Goal: Information Seeking & Learning: Learn about a topic

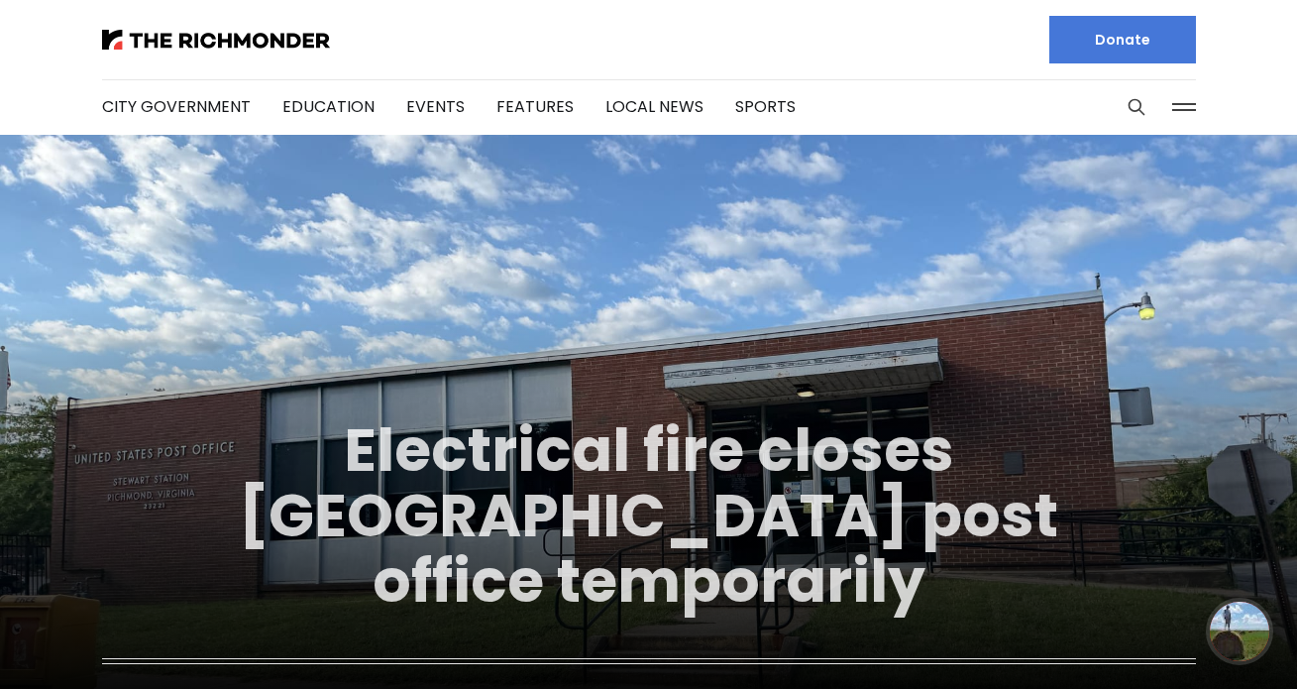
click at [688, 413] on link "Electrical fire closes Carytown post office temporarily" at bounding box center [648, 515] width 819 height 214
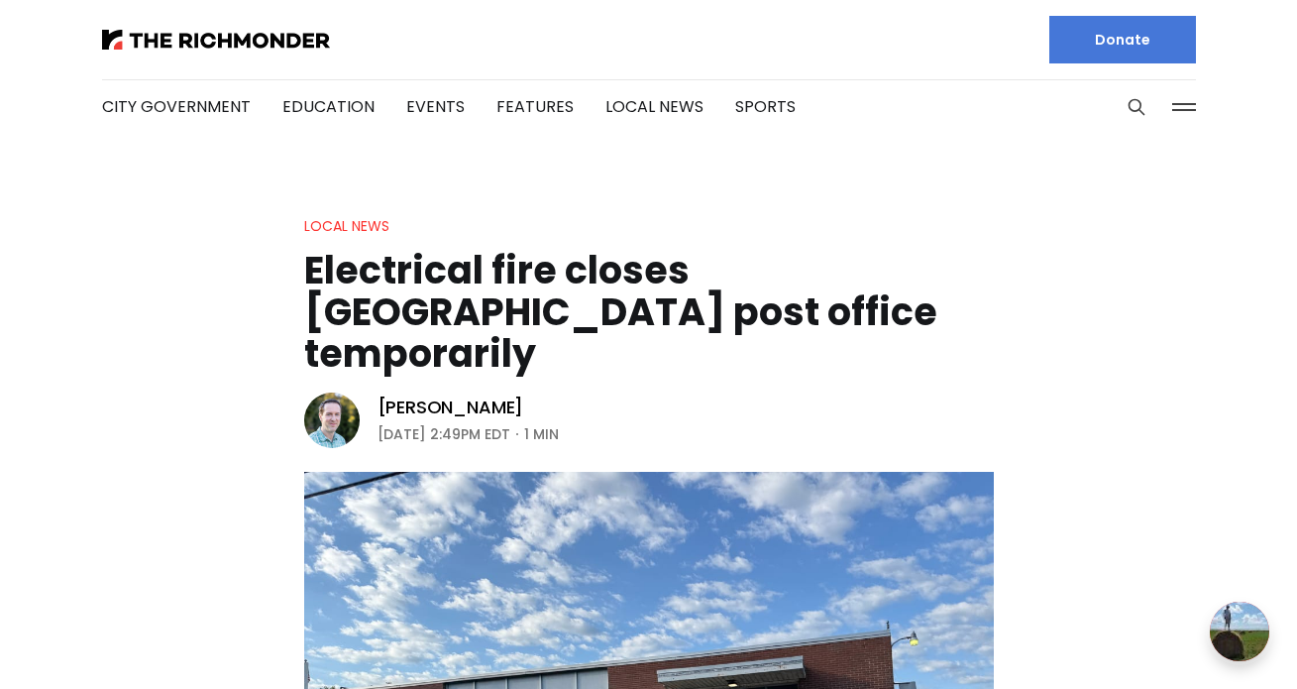
click at [602, 294] on h1 "Electrical fire closes [GEOGRAPHIC_DATA] post office temporarily" at bounding box center [649, 312] width 690 height 125
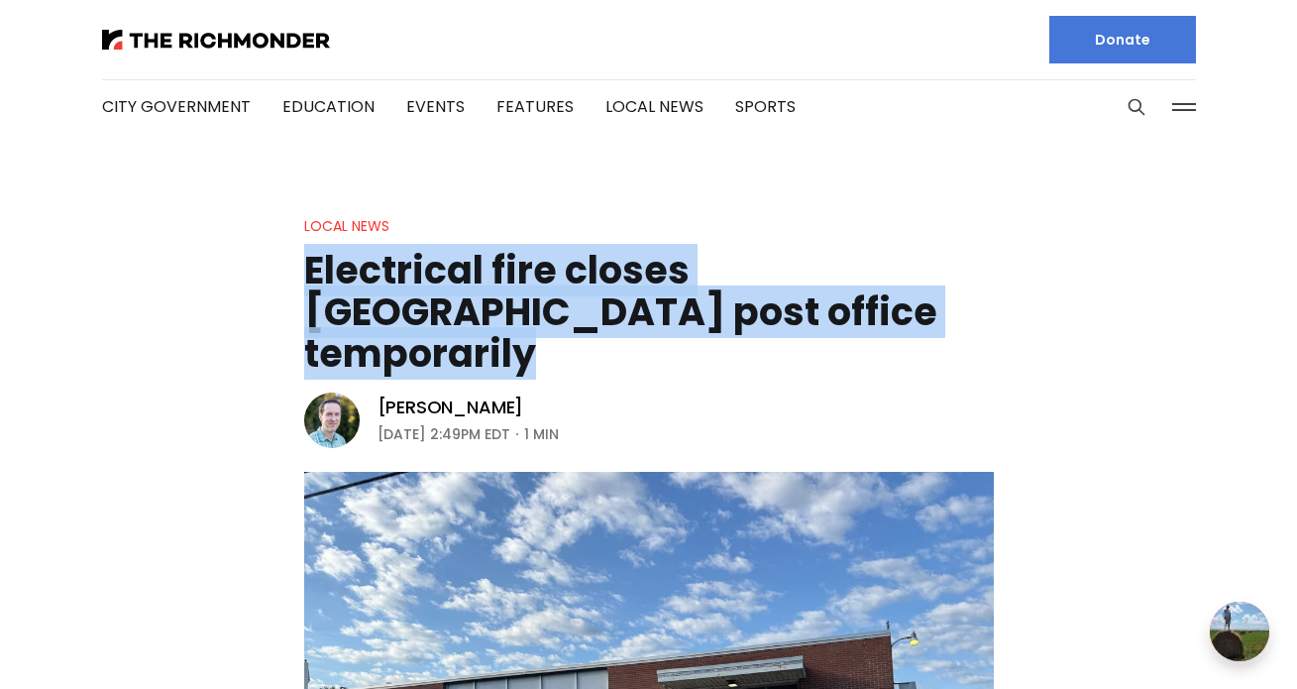
click at [602, 294] on h1 "Electrical fire closes [GEOGRAPHIC_DATA] post office temporarily" at bounding box center [649, 312] width 690 height 125
copy header "Electrical fire closes [GEOGRAPHIC_DATA] post office temporarily"
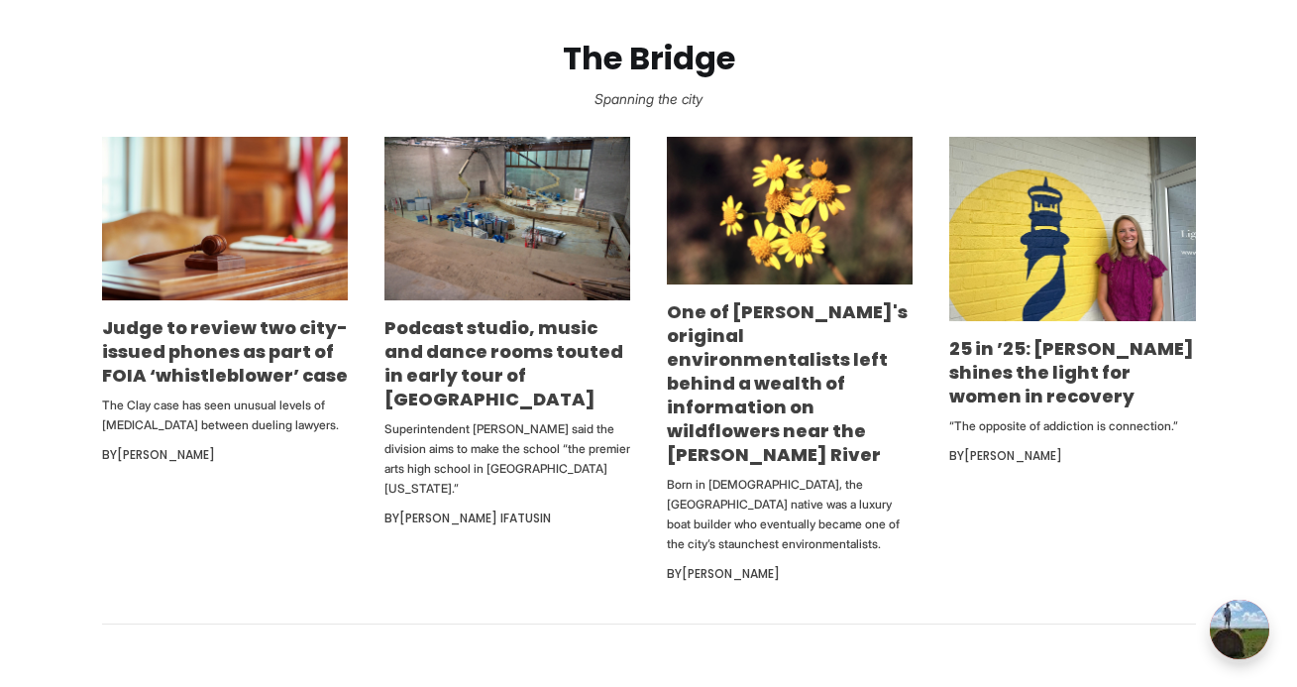
scroll to position [1144, 0]
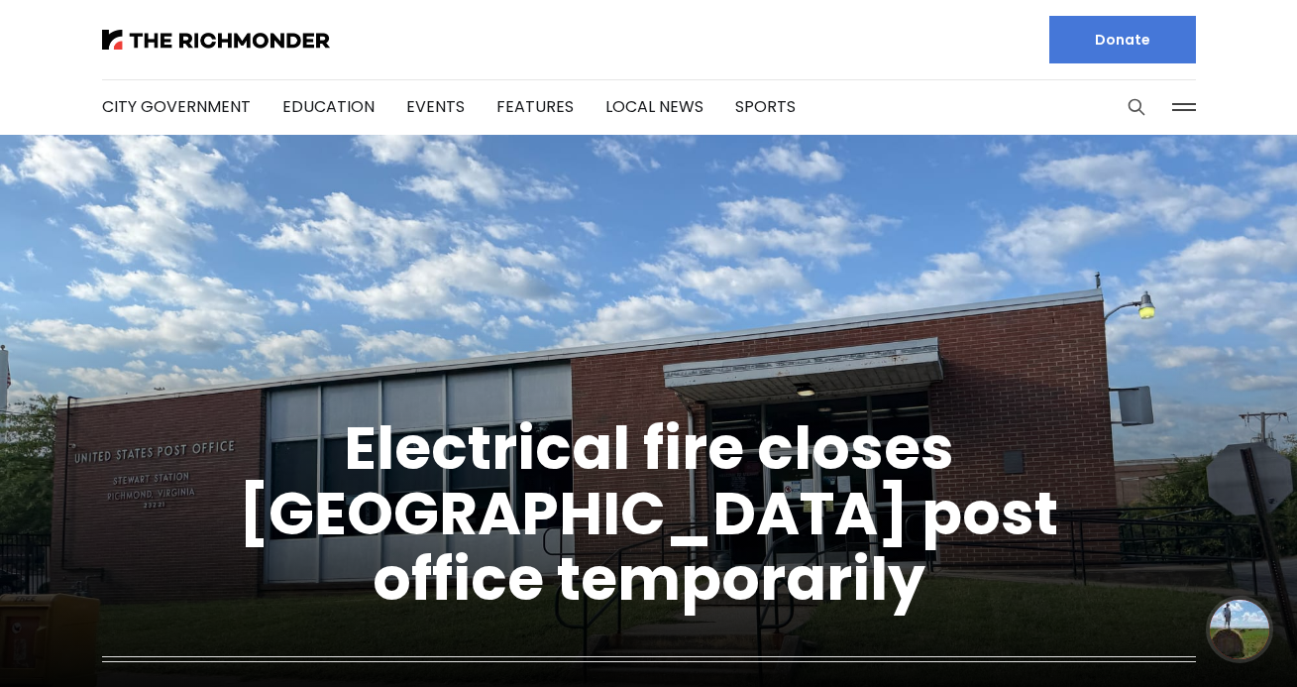
click at [1133, 106] on icon "Search this site" at bounding box center [1137, 107] width 20 height 20
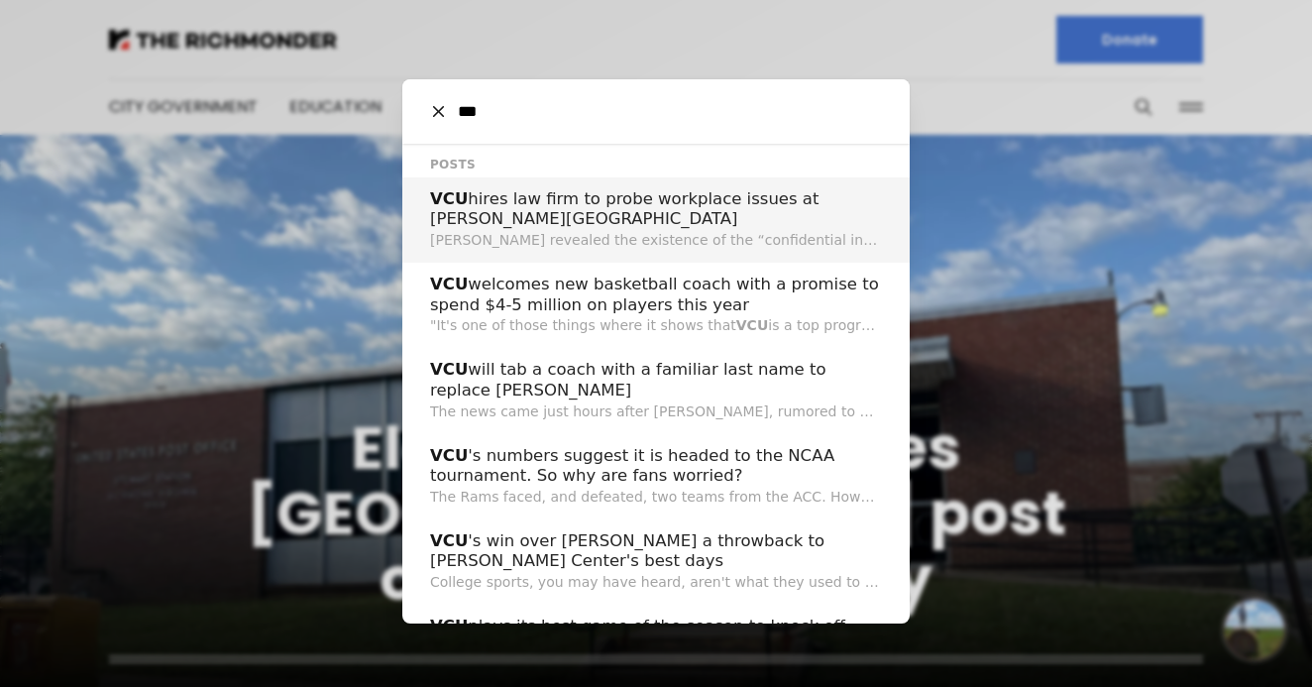
type input "***"
click at [775, 206] on h2 "VCU hires law firm to probe workplace issues at Wilder School" at bounding box center [656, 209] width 452 height 41
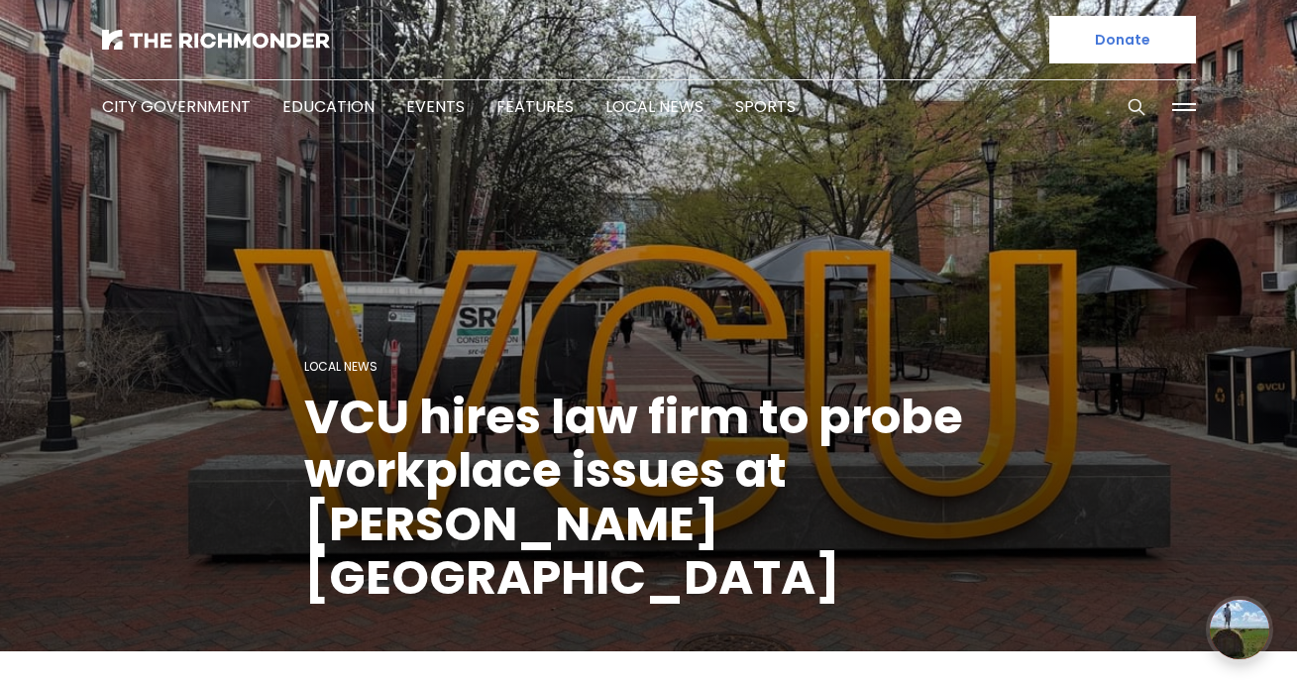
click at [1132, 106] on icon "Search this site" at bounding box center [1137, 107] width 20 height 20
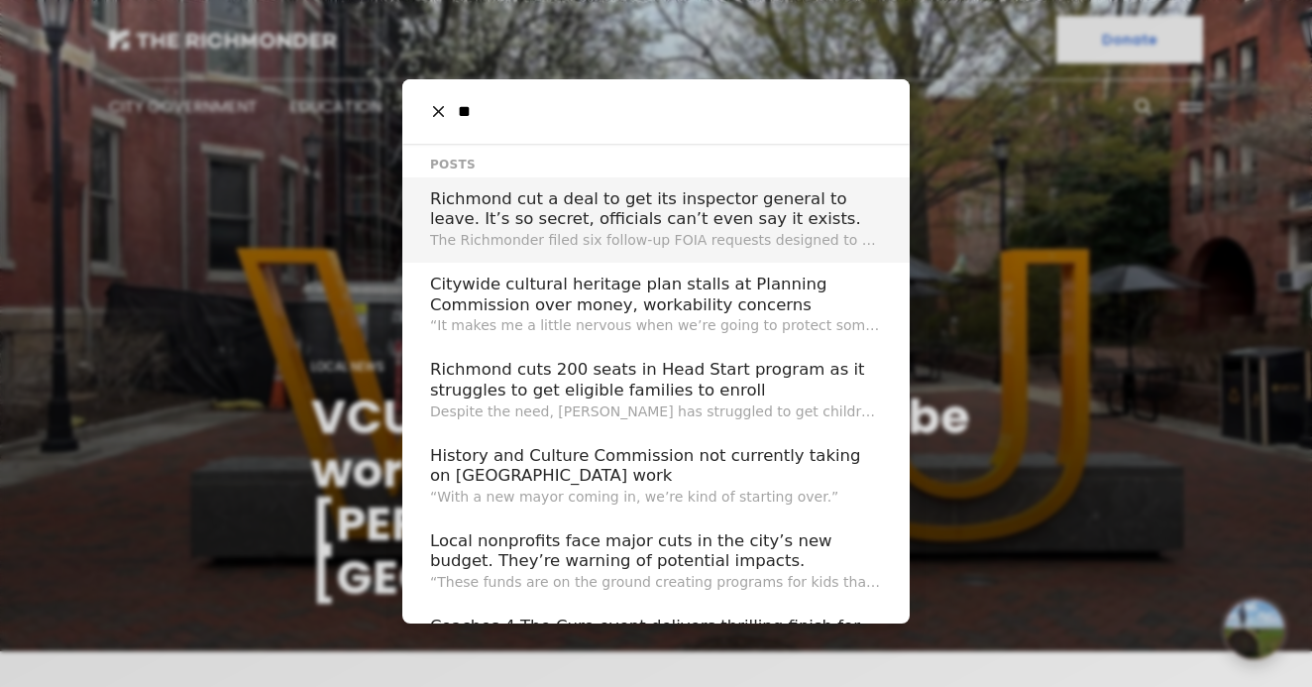
type input "*"
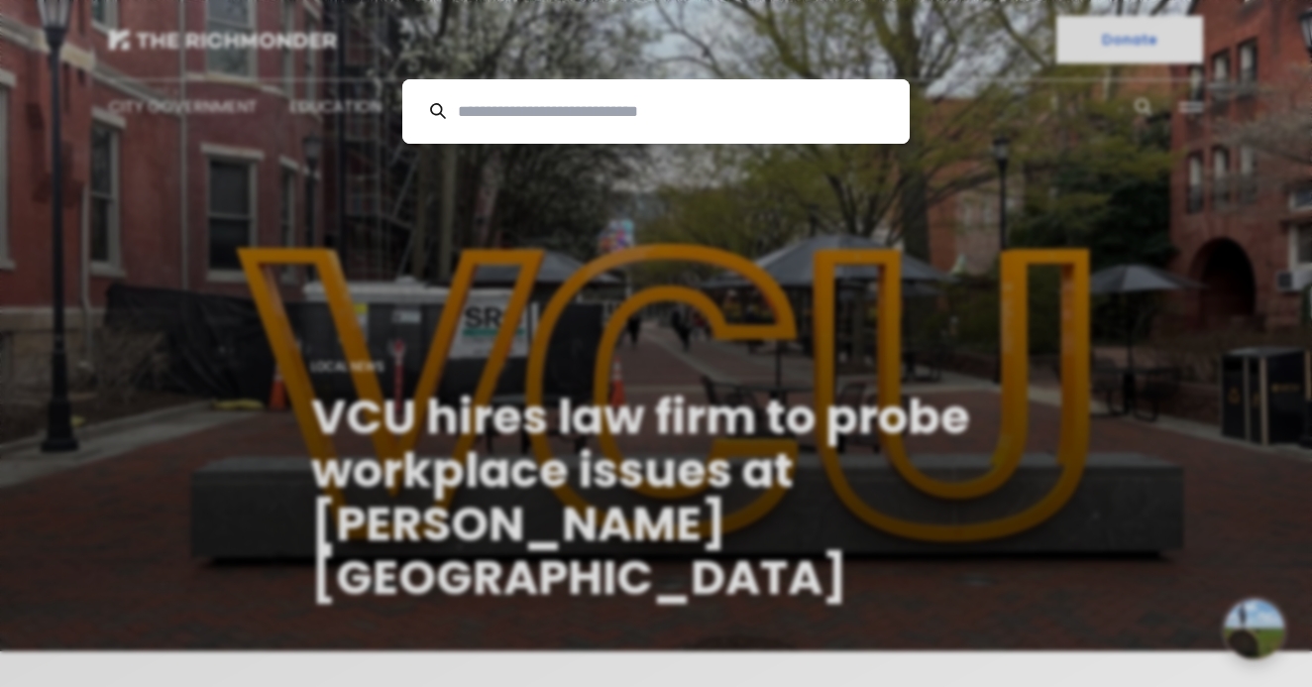
type input "*"
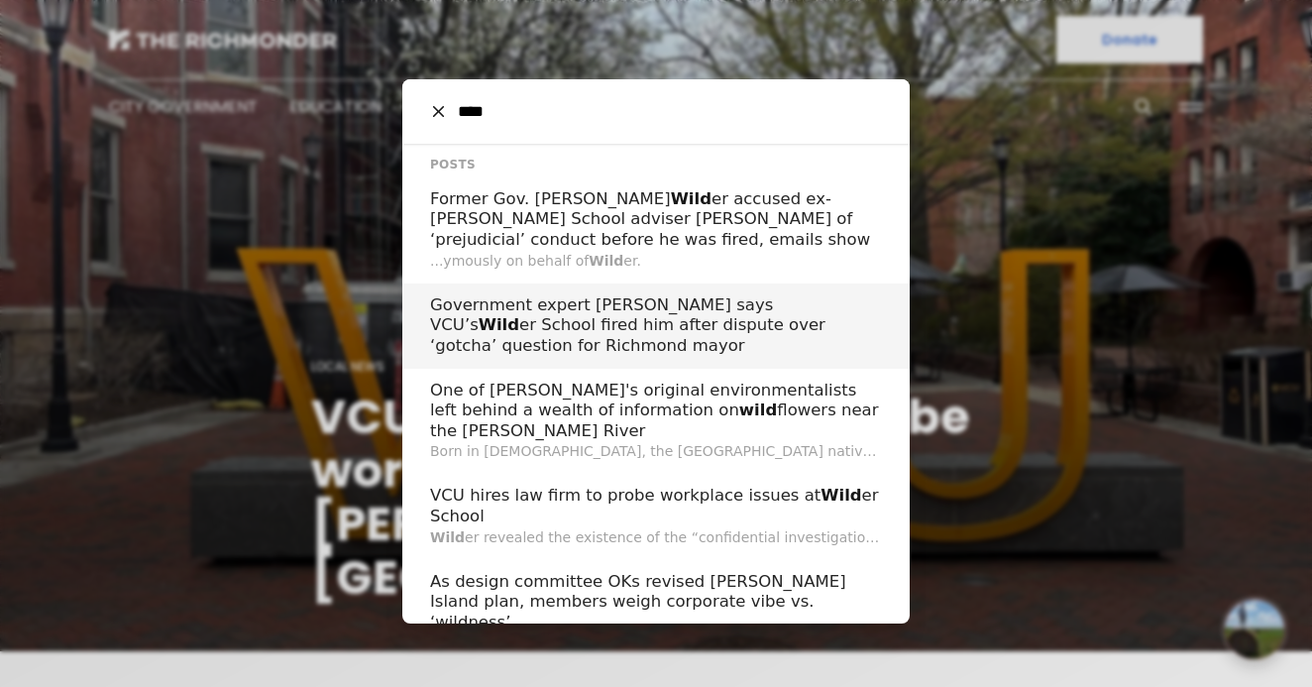
type input "****"
click at [596, 310] on h2 "Government expert Bill Leighty says VCU’s Wild er School fired him after disput…" at bounding box center [656, 325] width 452 height 61
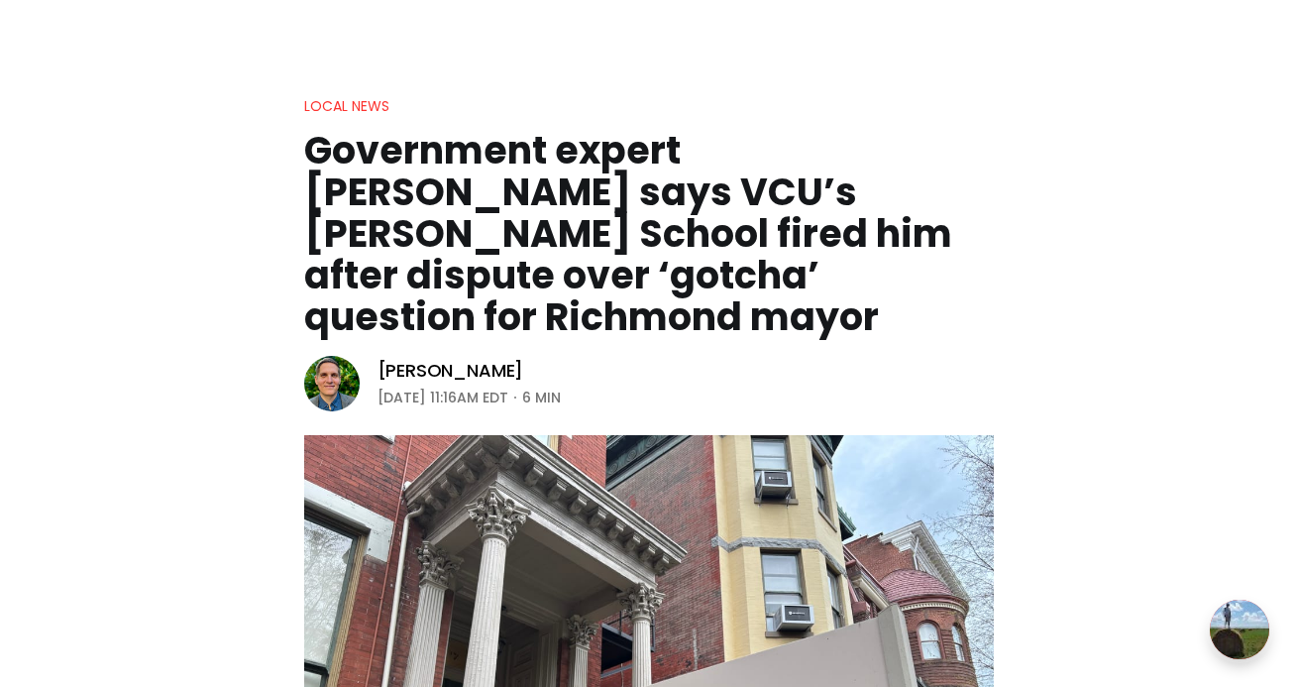
scroll to position [562, 0]
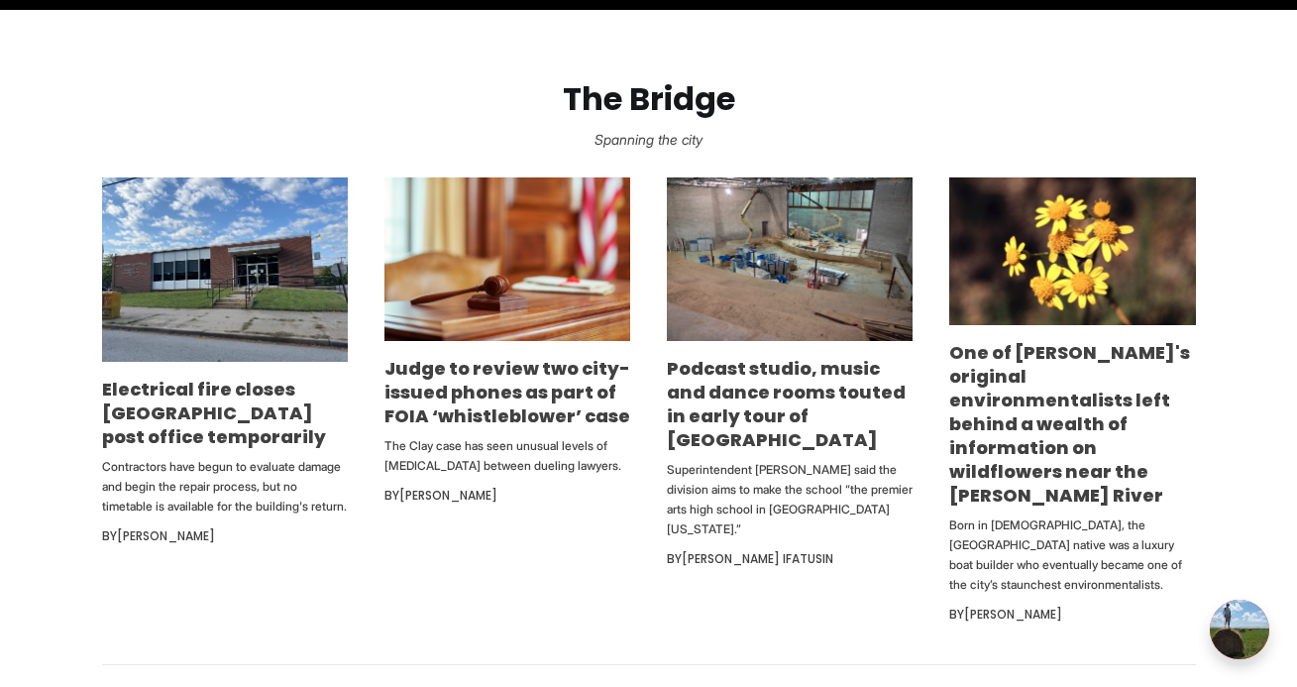
scroll to position [1066, 0]
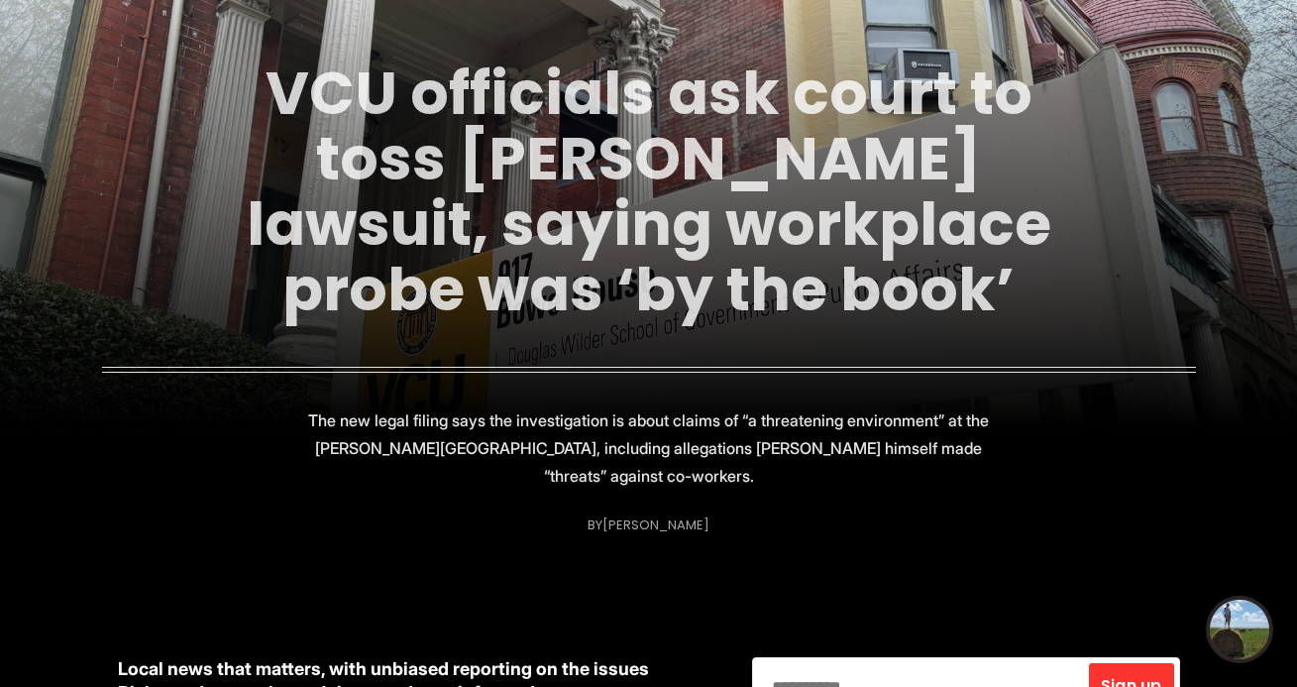
scroll to position [260, 0]
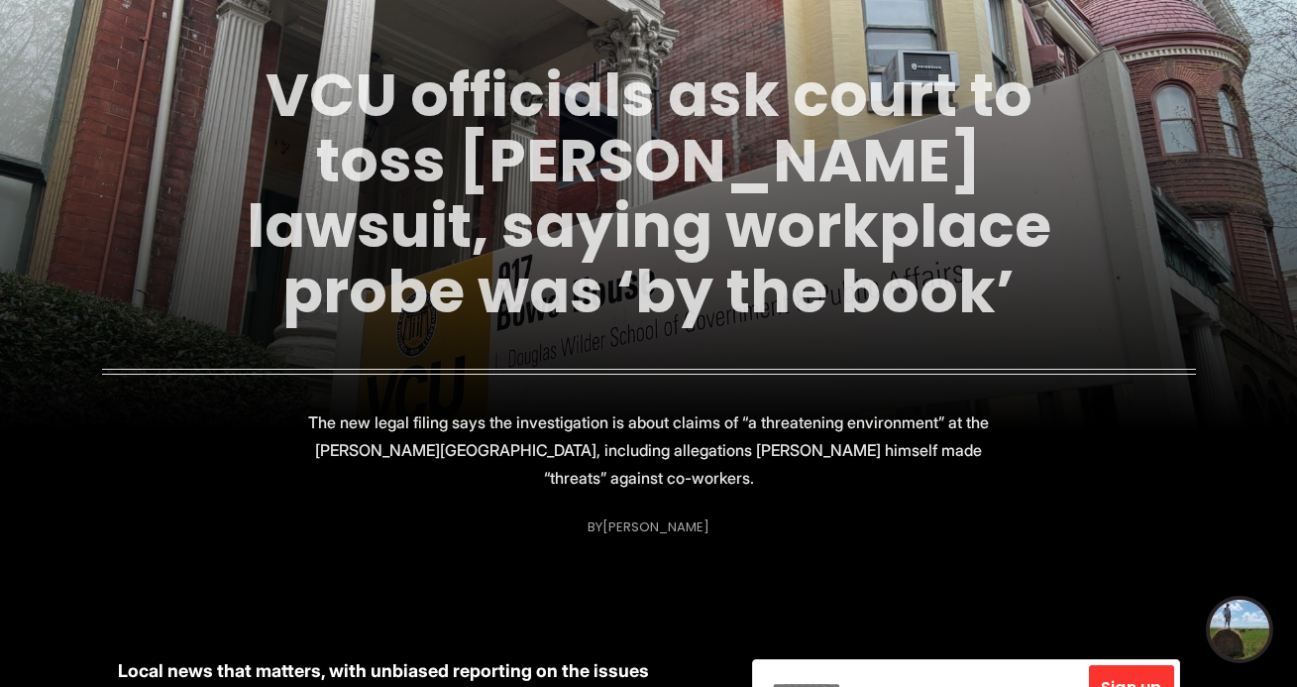
click at [619, 173] on link "VCU officials ask court to toss [PERSON_NAME] lawsuit, saying workplace probe w…" at bounding box center [649, 193] width 805 height 279
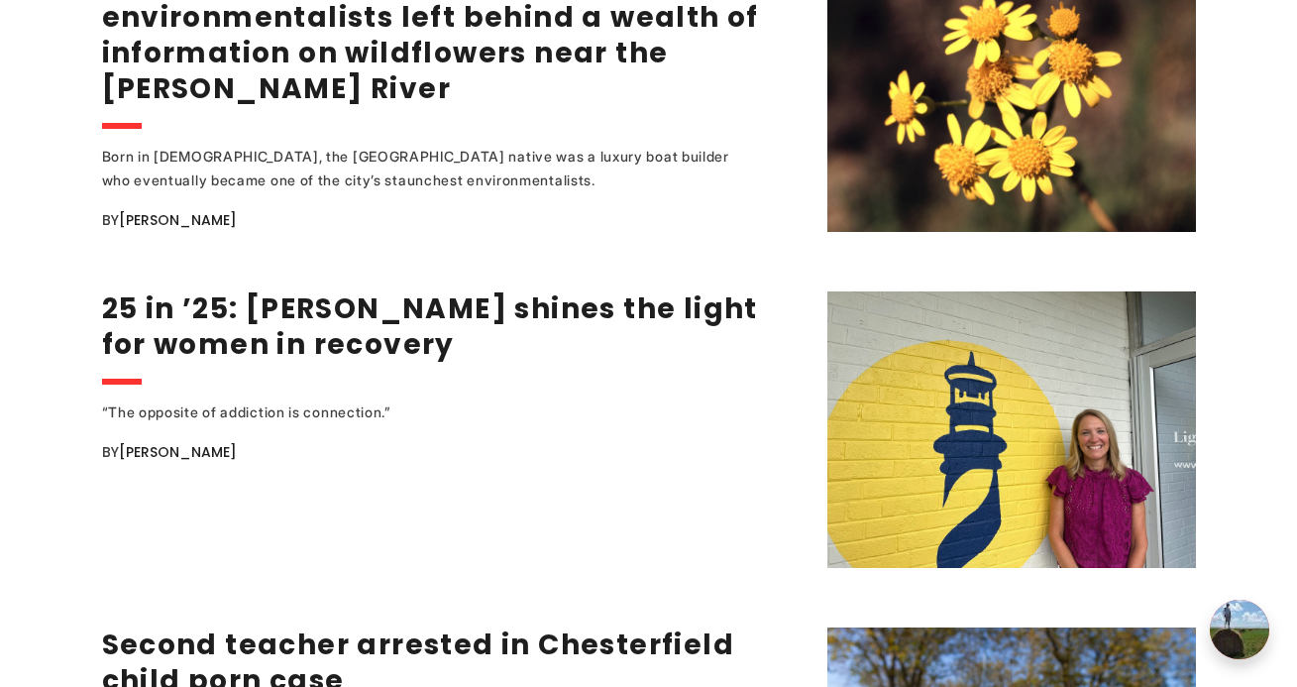
scroll to position [2987, 0]
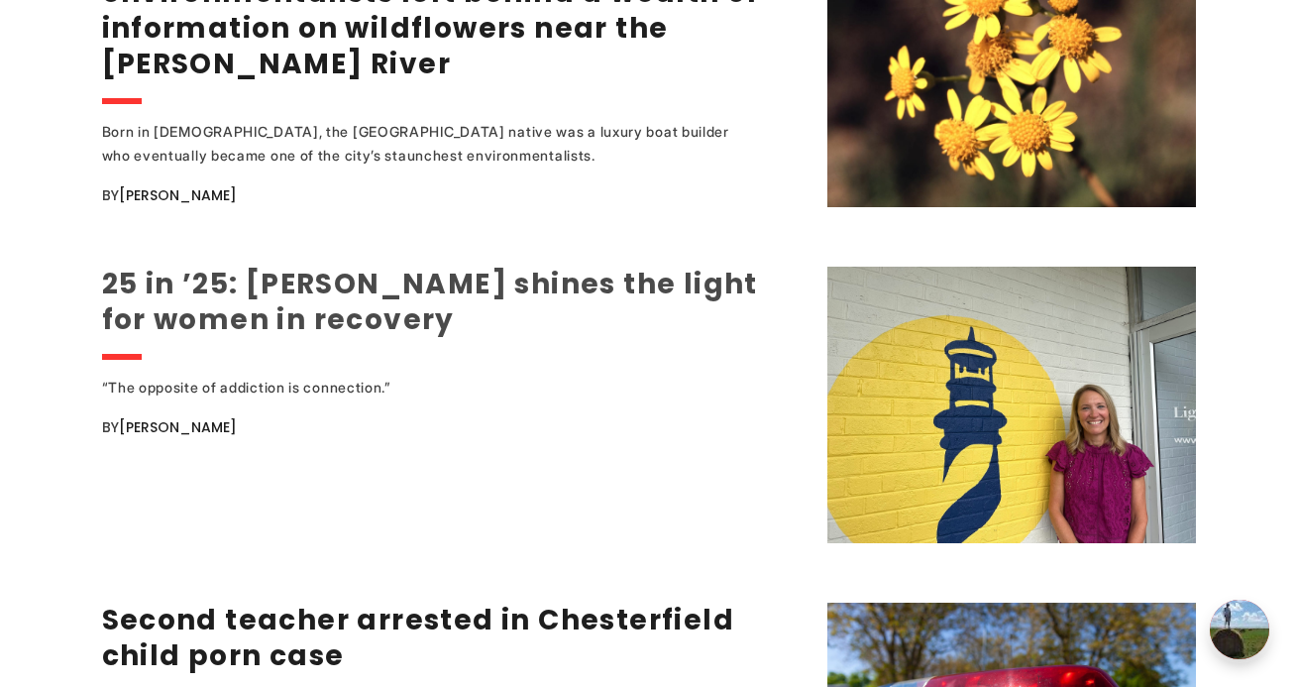
click at [351, 312] on link "25 in ’25: [PERSON_NAME] shines the light for women in recovery" at bounding box center [430, 302] width 656 height 74
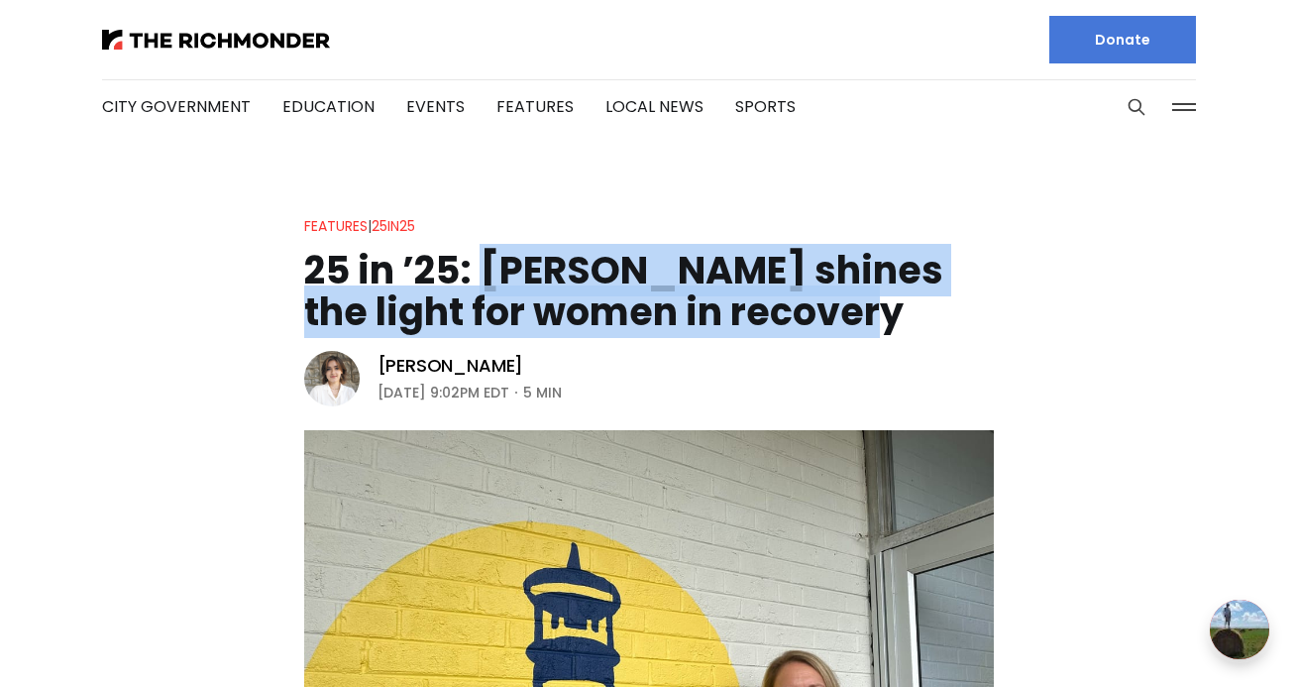
drag, startPoint x: 898, startPoint y: 318, endPoint x: 481, endPoint y: 282, distance: 418.7
click at [481, 282] on h1 "25 in ’25: [PERSON_NAME] shines the light for women in recovery" at bounding box center [649, 291] width 690 height 83
copy h1 "[PERSON_NAME] shines the light for women in recovery"
click at [392, 220] on link "25in25" at bounding box center [394, 226] width 44 height 20
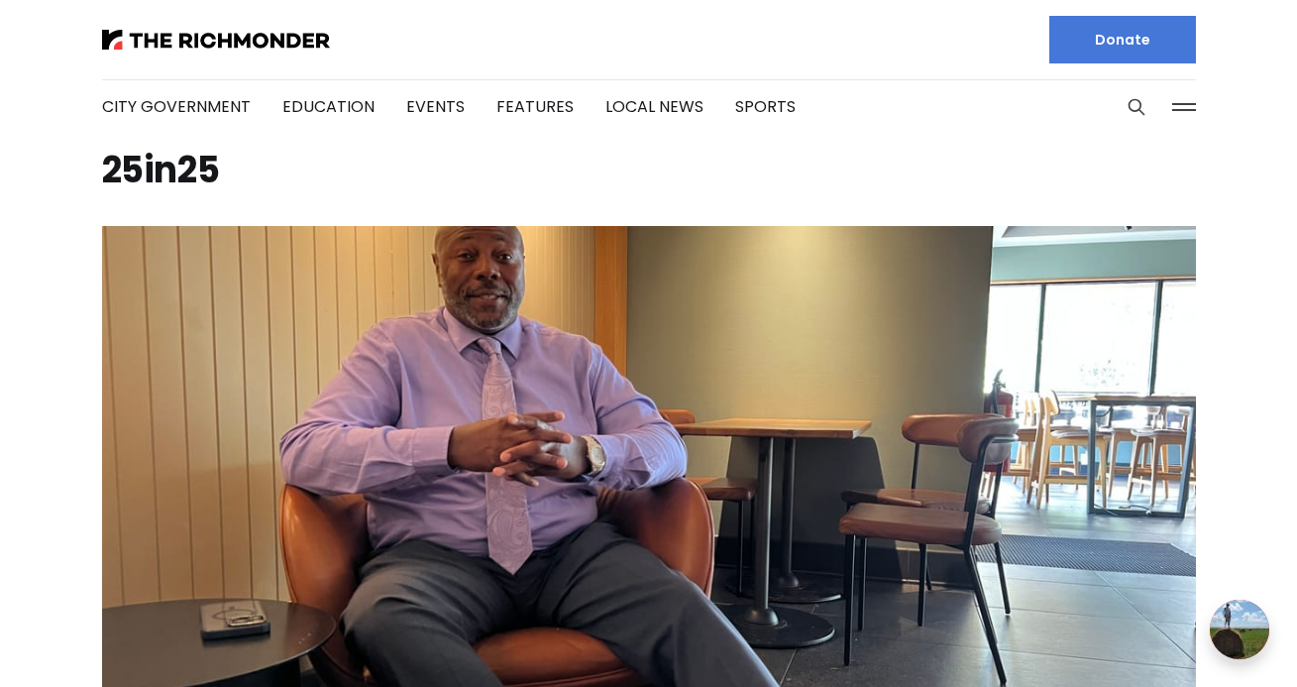
click at [629, 311] on img at bounding box center [649, 475] width 1094 height 499
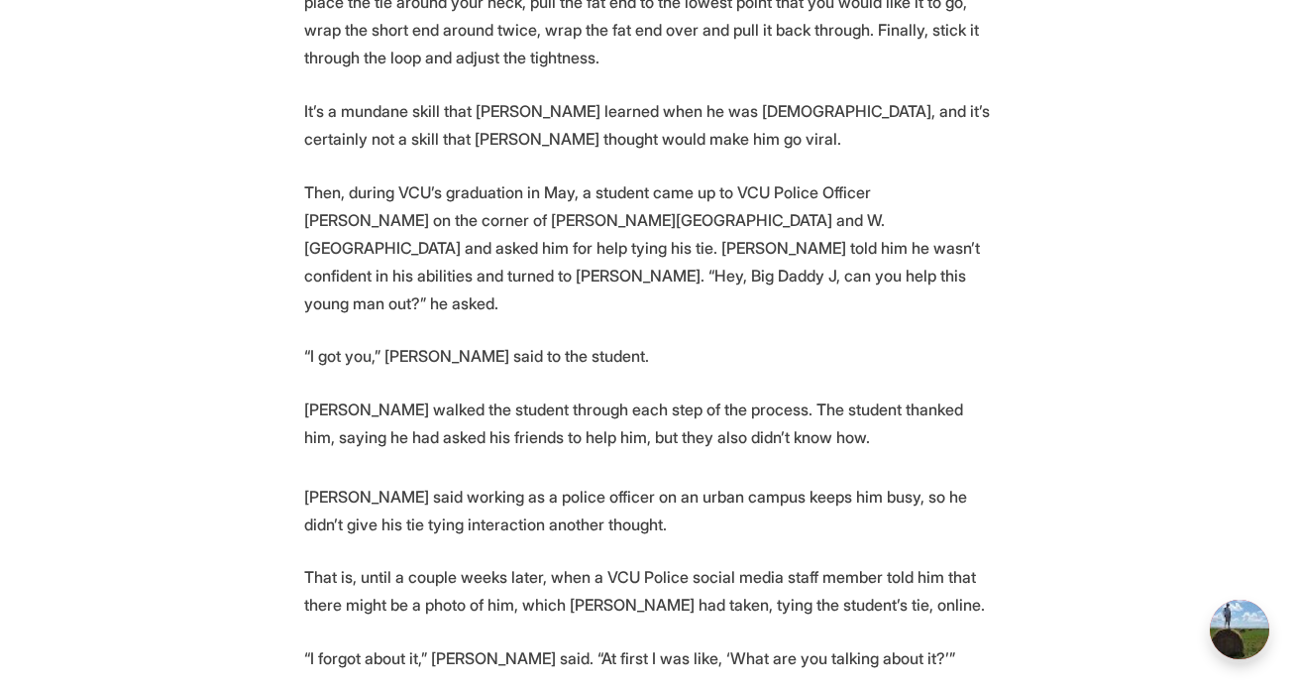
scroll to position [1276, 0]
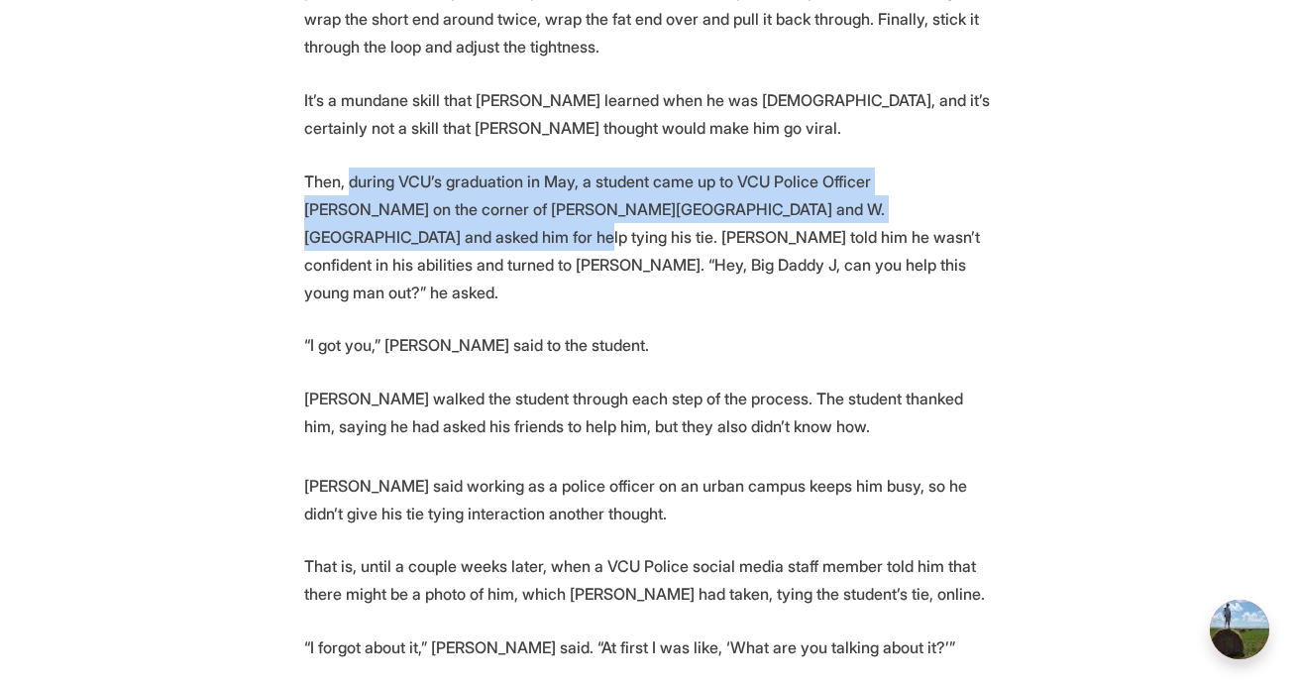
drag, startPoint x: 348, startPoint y: 157, endPoint x: 927, endPoint y: 181, distance: 579.2
click at [927, 181] on p "Then, during VCU’s graduation in May, a student came up to VCU Police Officer […" at bounding box center [649, 236] width 690 height 139
copy p "during VCU’s graduation in May, a student came up to VCU Police Officer [PERSON…"
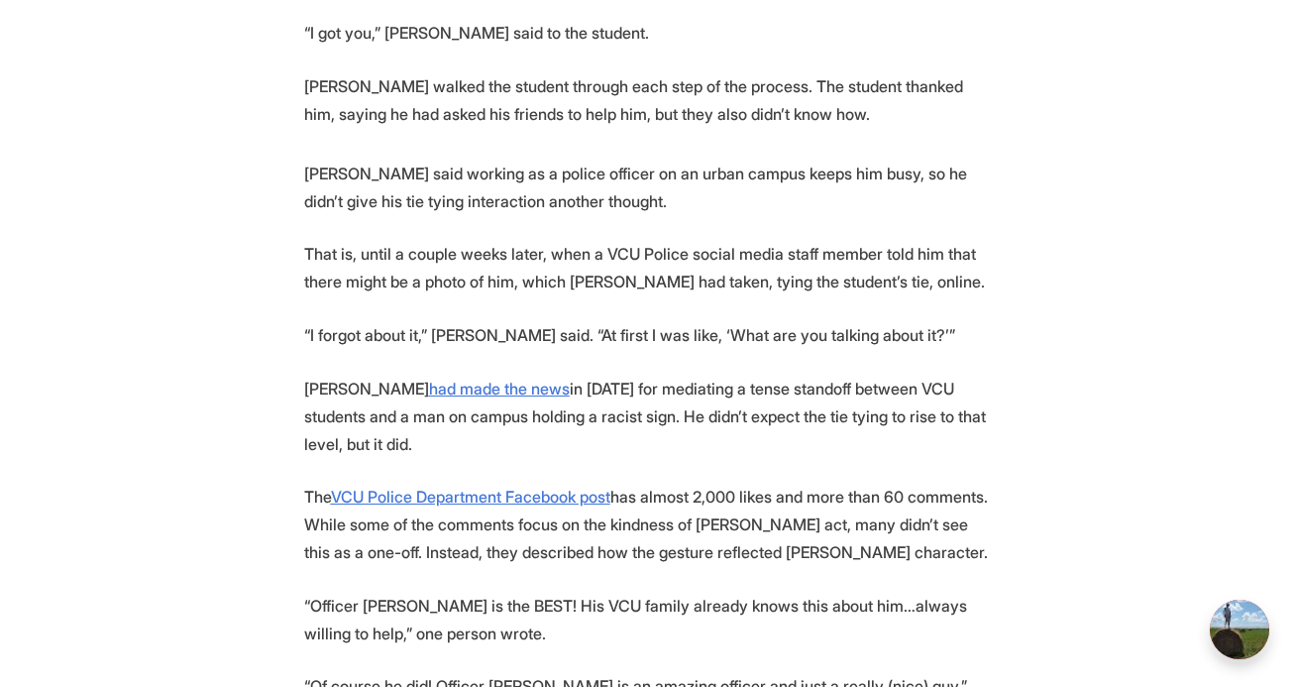
scroll to position [1583, 0]
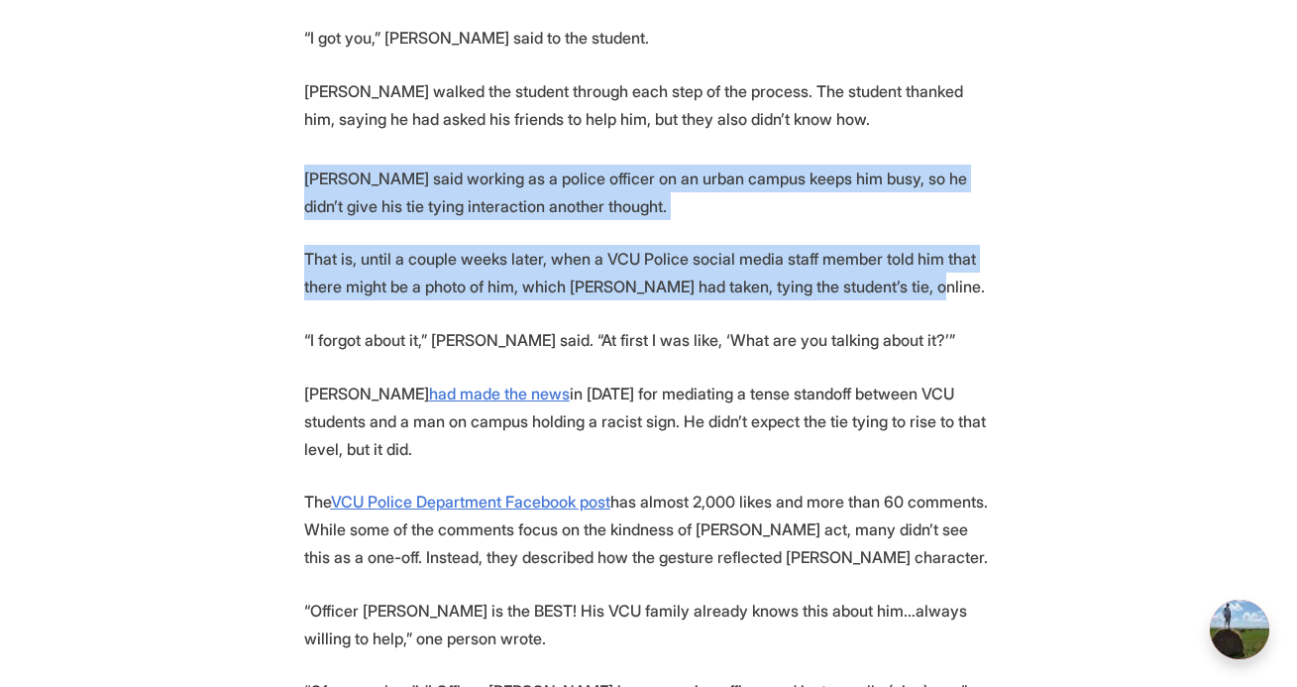
drag, startPoint x: 304, startPoint y: 124, endPoint x: 985, endPoint y: 238, distance: 690.2
copy section "[PERSON_NAME] said working as a police officer on an urban campus keeps him bus…"
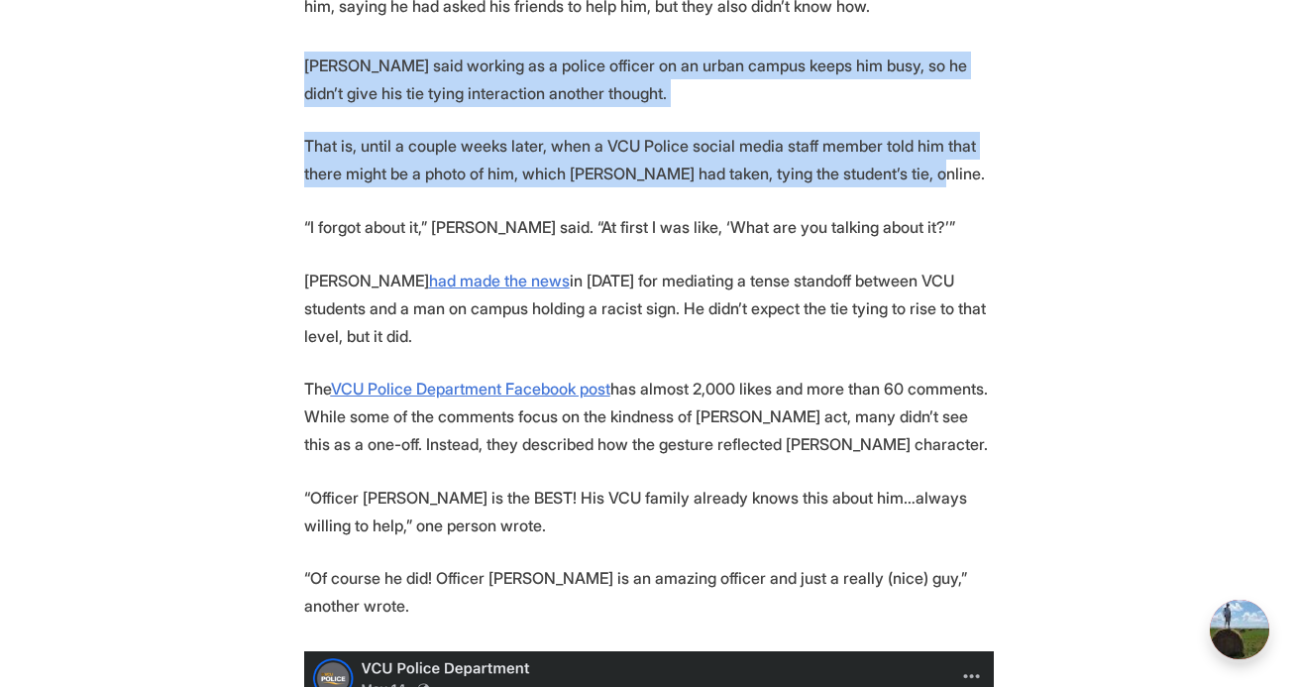
scroll to position [1702, 0]
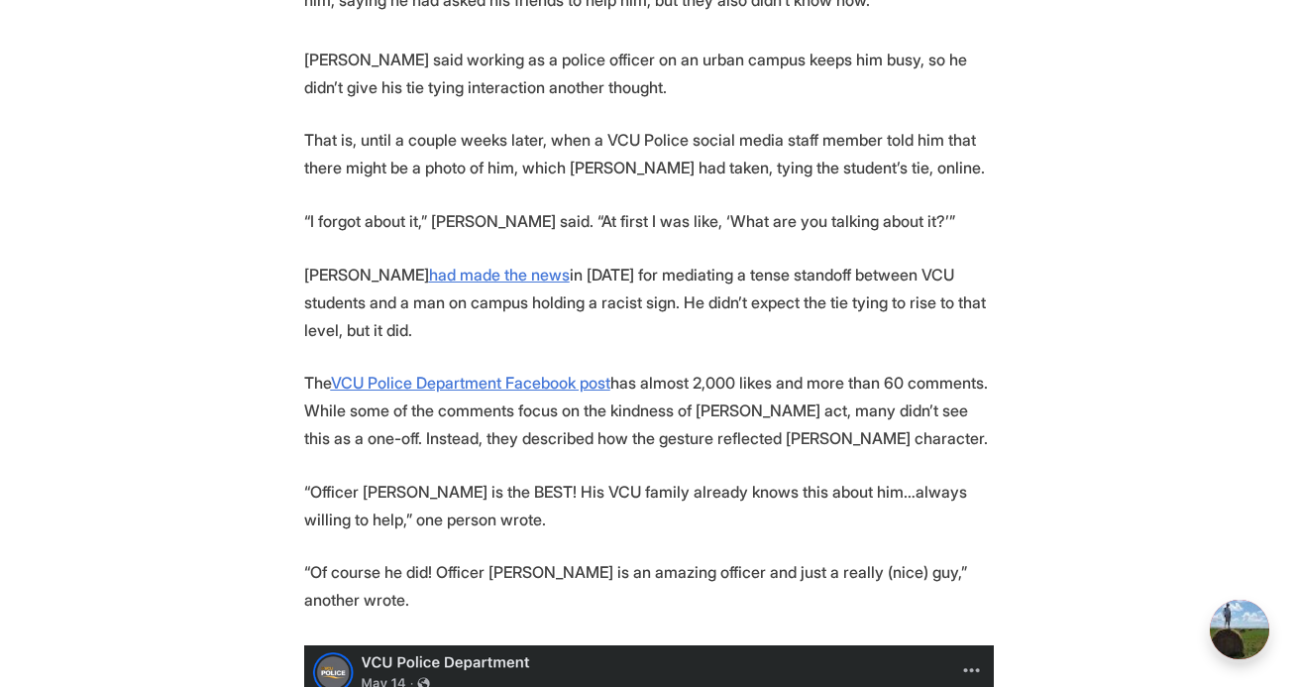
click at [628, 261] on p "[PERSON_NAME] had made the news in [DATE] for mediating a tense standoff betwee…" at bounding box center [649, 302] width 690 height 83
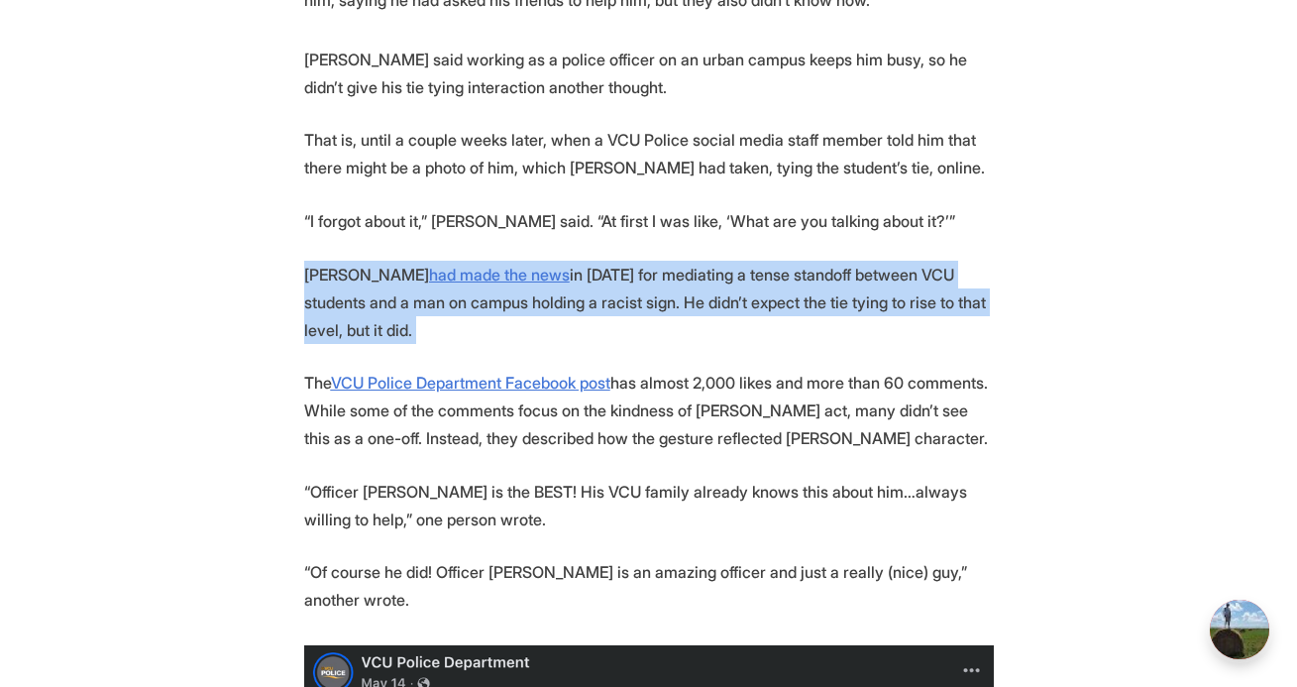
click at [628, 261] on p "[PERSON_NAME] had made the news in [DATE] for mediating a tense standoff betwee…" at bounding box center [649, 302] width 690 height 83
copy p "[PERSON_NAME] had made the news in [DATE] for mediating a tense standoff betwee…"
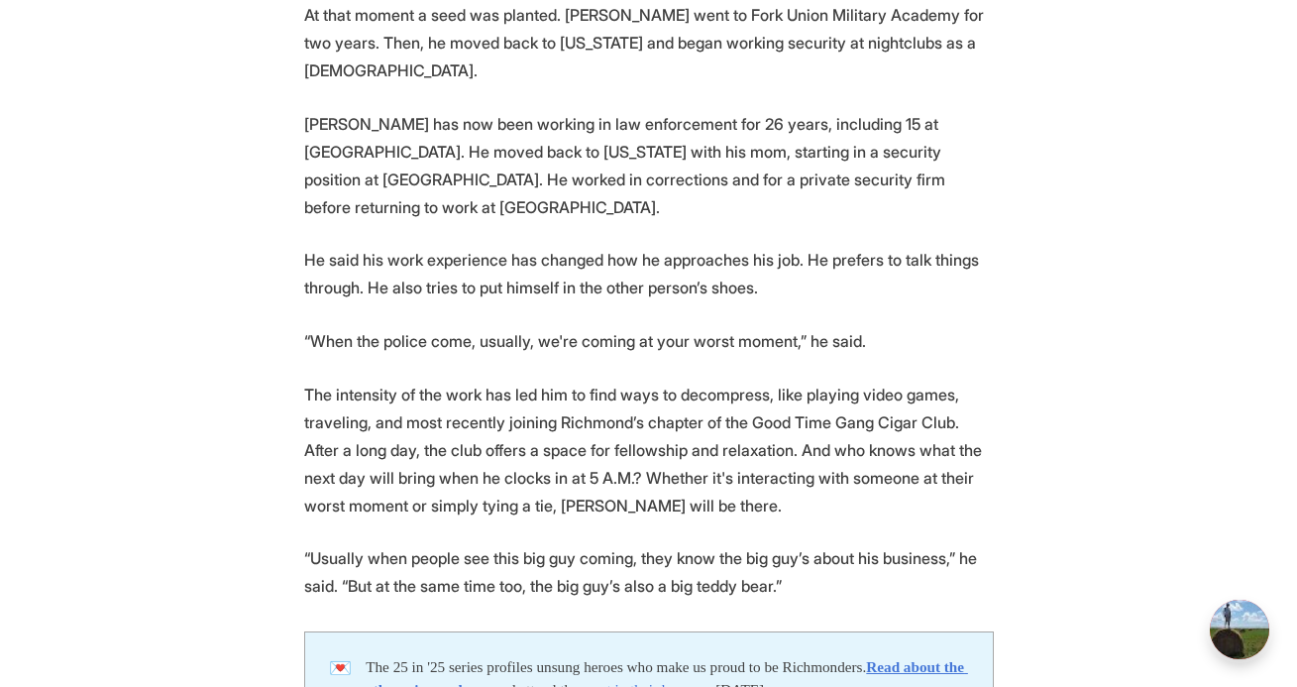
scroll to position [4709, 0]
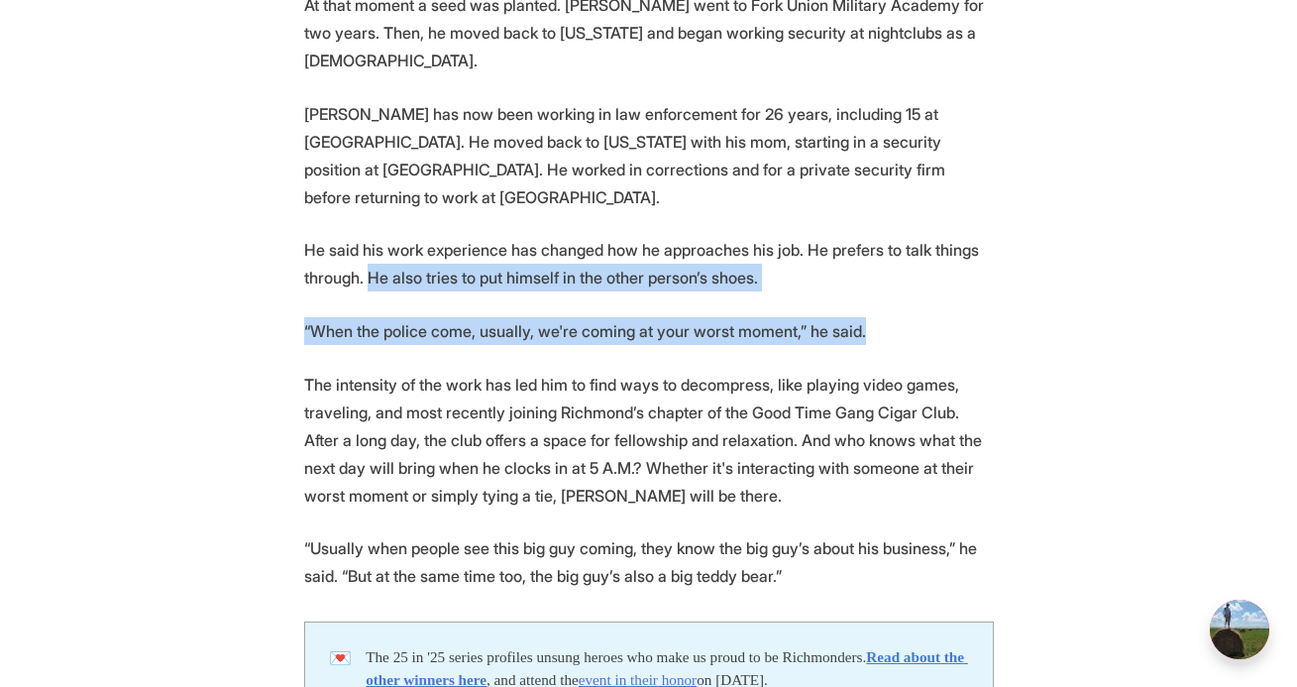
drag, startPoint x: 367, startPoint y: 58, endPoint x: 872, endPoint y: 108, distance: 507.8
copy section "He also tries to put himself in the other person’s shoes. “When the police come…"
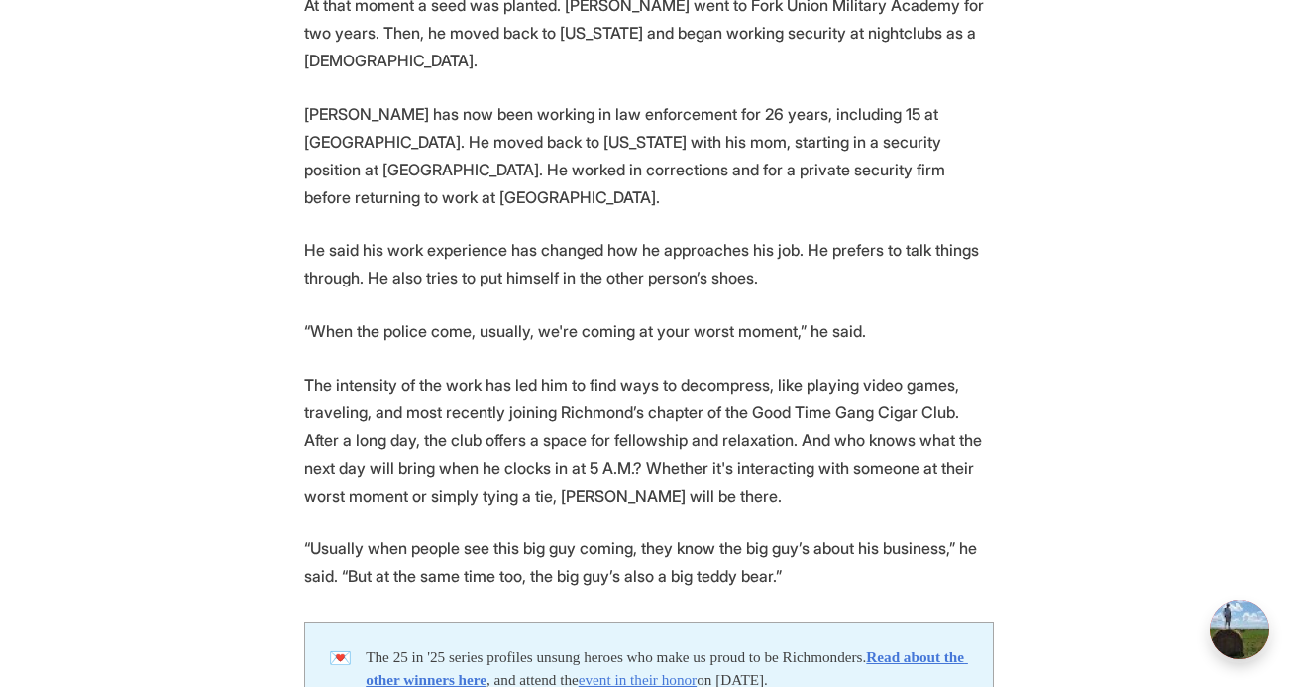
click at [672, 371] on p "The intensity of the work has led him to find ways to decompress, like playing …" at bounding box center [649, 440] width 690 height 139
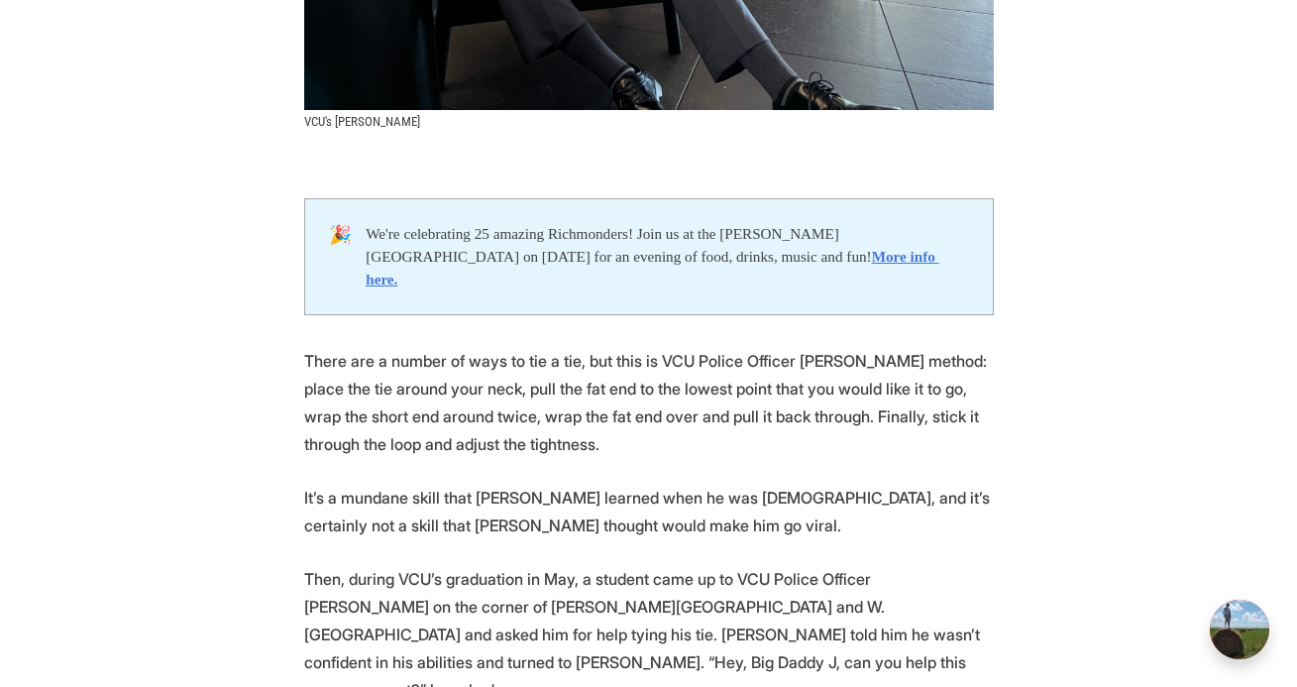
scroll to position [0, 0]
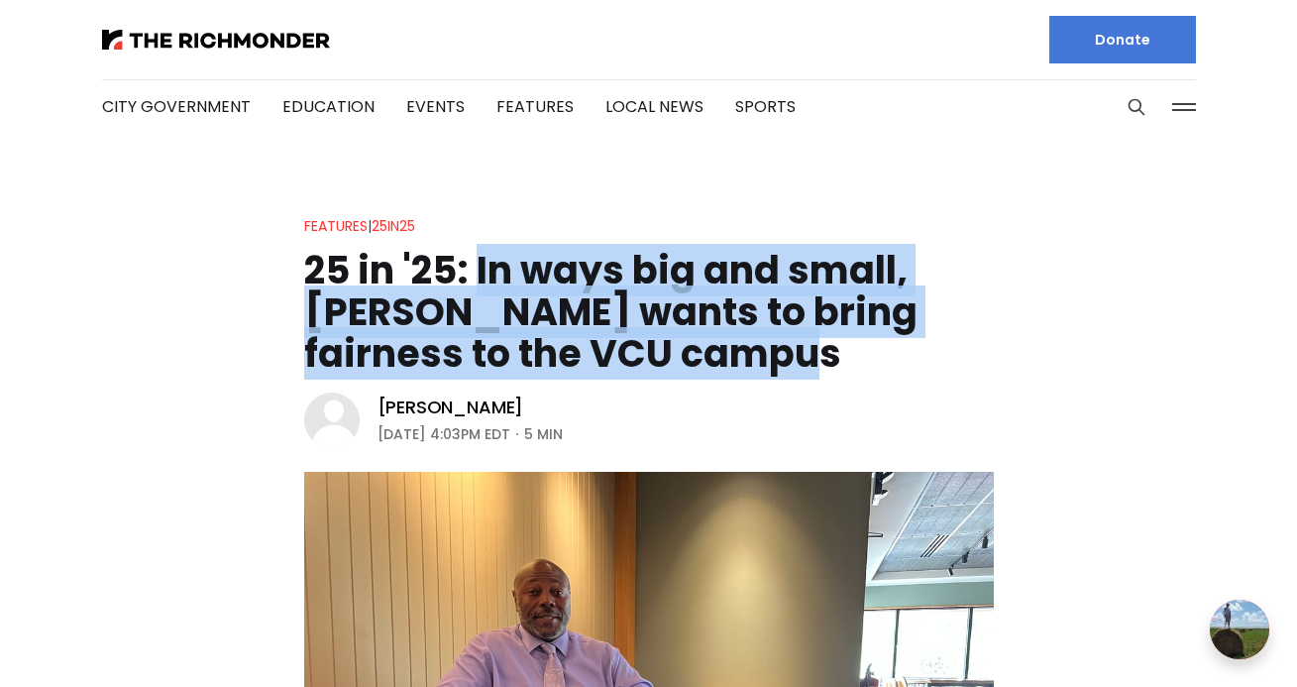
drag, startPoint x: 854, startPoint y: 358, endPoint x: 473, endPoint y: 280, distance: 389.3
click at [473, 280] on h1 "25 in '25: In ways big and small, [PERSON_NAME] wants to bring fairness to the …" at bounding box center [649, 312] width 690 height 125
copy h1 "In ways big and small, [PERSON_NAME] wants to bring fairness to the [GEOGRAPHIC…"
